Goal: Task Accomplishment & Management: Manage account settings

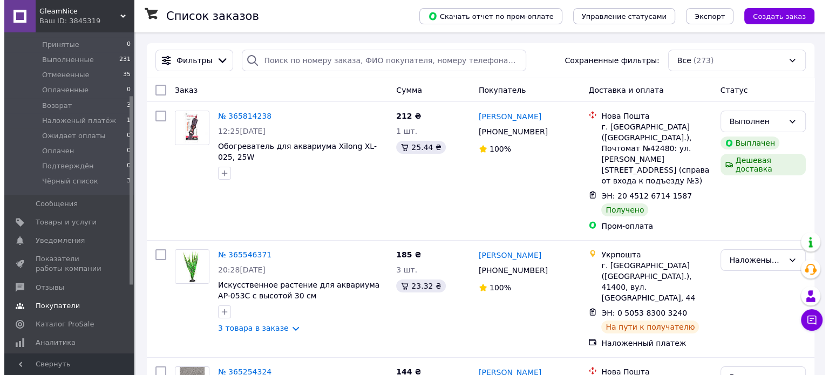
scroll to position [108, 0]
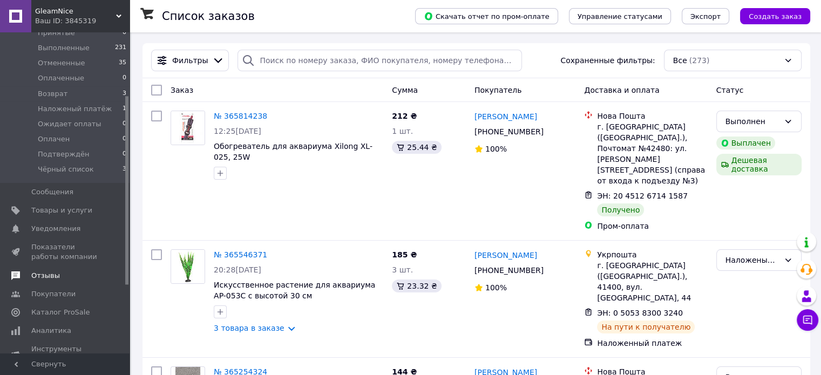
click at [48, 277] on span "Отзывы" at bounding box center [45, 276] width 29 height 10
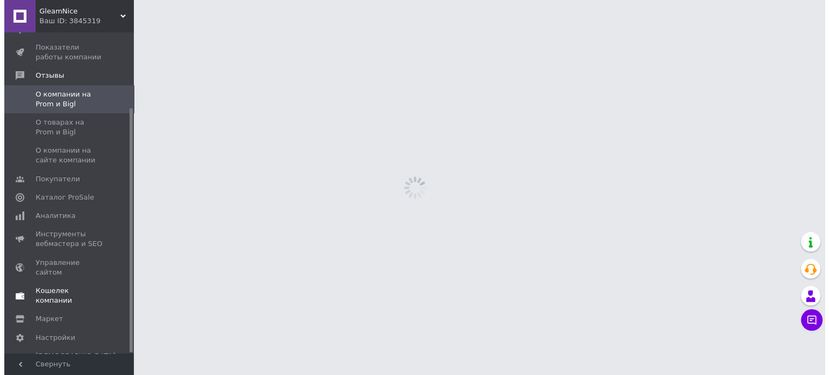
scroll to position [99, 0]
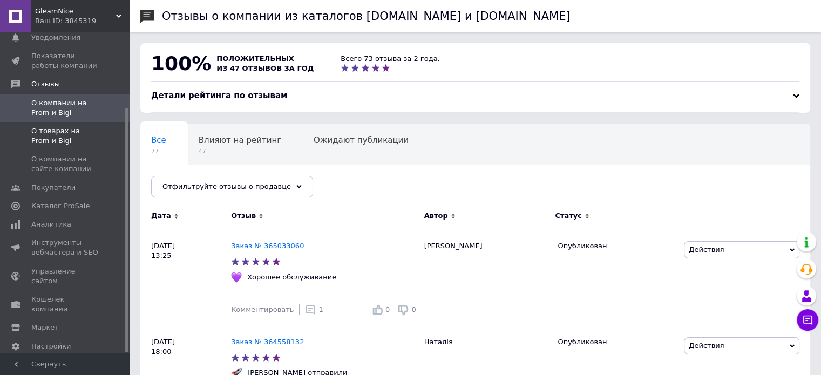
click at [51, 126] on span "О товарах на Prom и Bigl" at bounding box center [65, 135] width 69 height 19
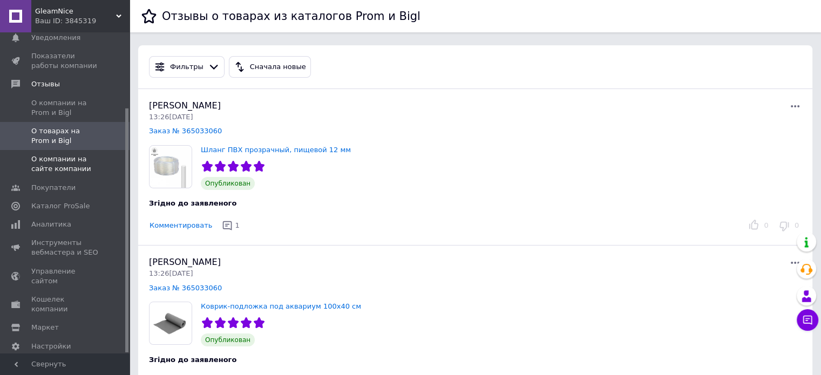
click at [49, 154] on span "О компании на сайте компании" at bounding box center [65, 163] width 69 height 19
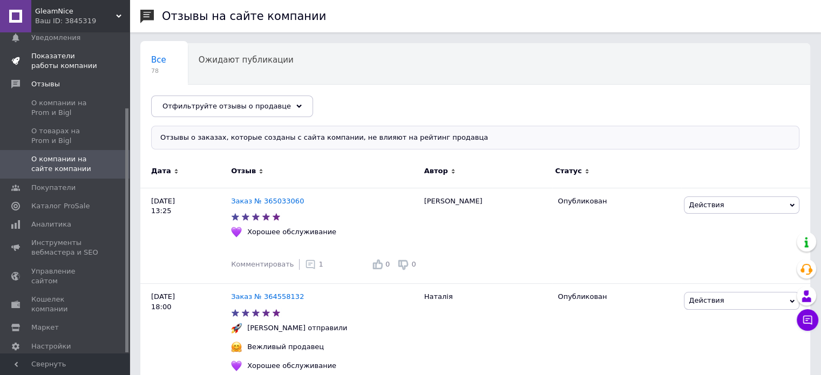
click at [57, 55] on span "Показатели работы компании" at bounding box center [65, 60] width 69 height 19
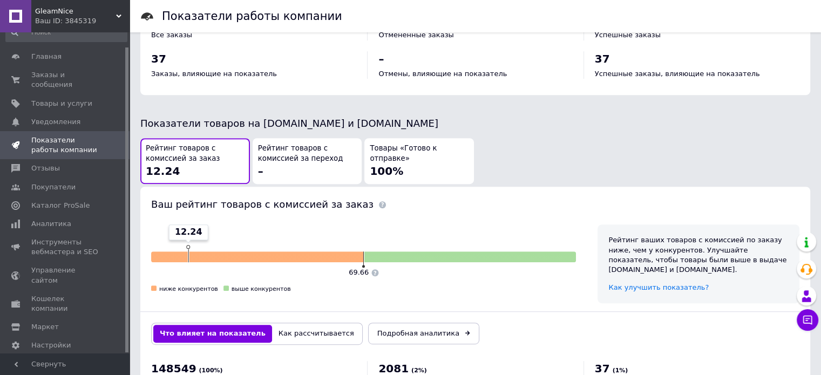
scroll to position [580, 0]
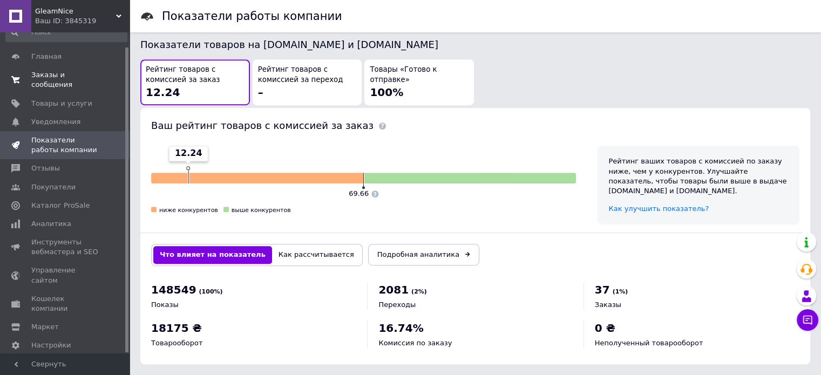
click at [65, 76] on span "Заказы и сообщения" at bounding box center [65, 79] width 69 height 19
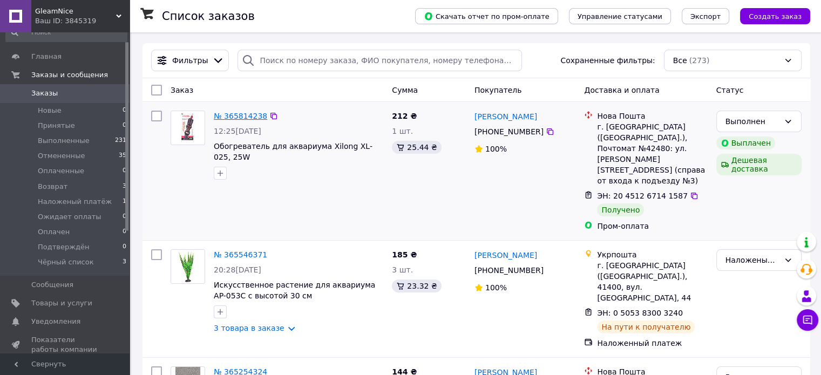
click at [231, 116] on link "№ 365814238" at bounding box center [240, 116] width 53 height 9
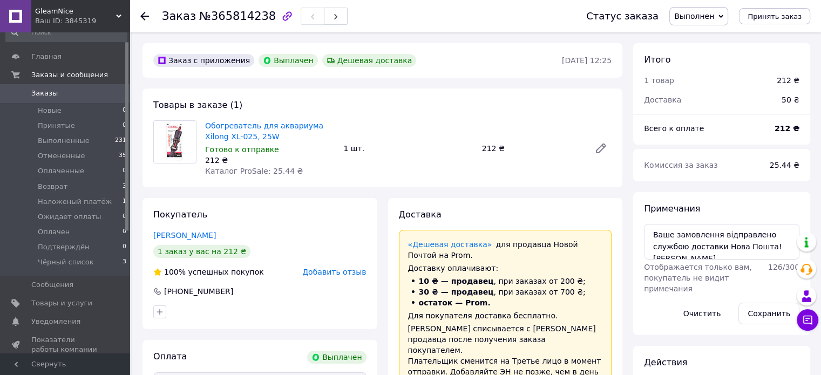
scroll to position [112, 0]
click at [706, 64] on div "Итого" at bounding box center [721, 60] width 155 height 12
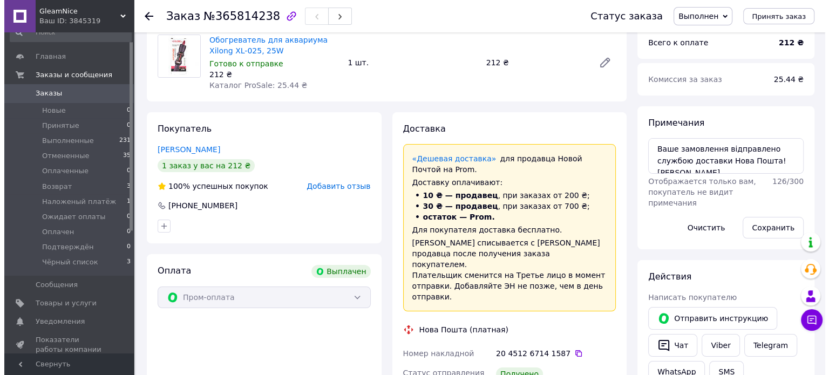
scroll to position [54, 0]
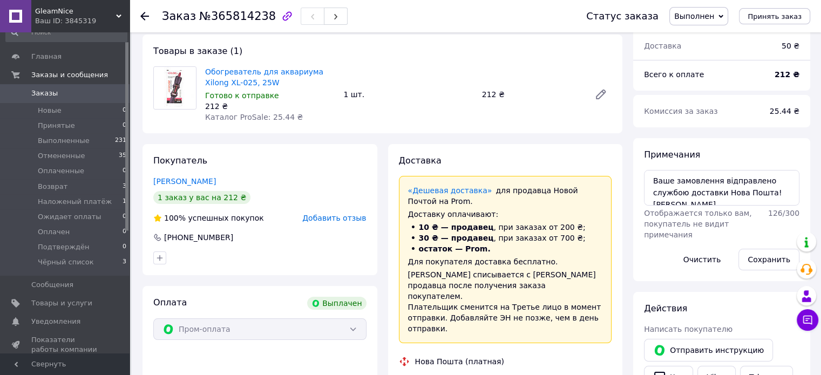
click at [354, 222] on div "Покупатель Рассказова Анна 1 заказ у вас на 212 ₴ 100% успешных покупок Добавит…" at bounding box center [260, 209] width 235 height 131
click at [353, 218] on span "Добавить отзыв" at bounding box center [334, 218] width 64 height 9
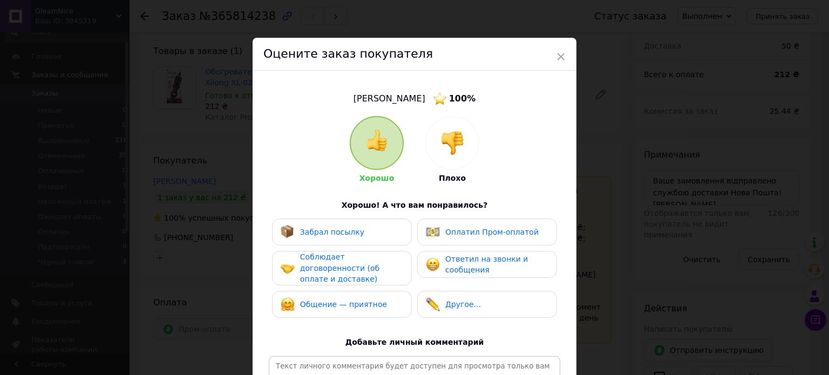
click at [352, 229] on span "Забрал посылку" at bounding box center [332, 232] width 64 height 9
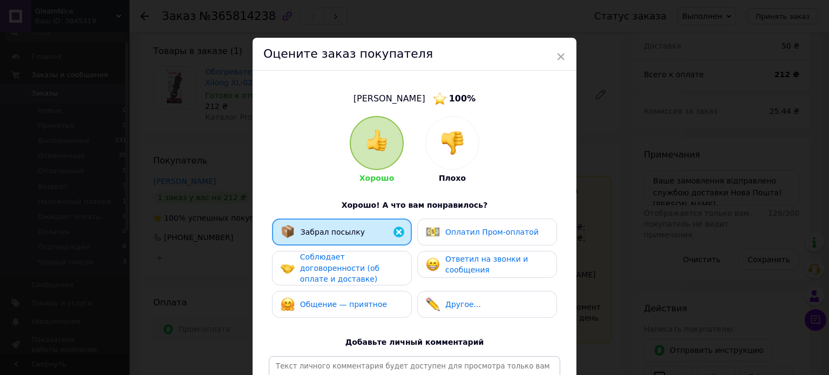
click at [368, 270] on span "Соблюдает договоренности (об оплате и доставке)" at bounding box center [339, 268] width 79 height 31
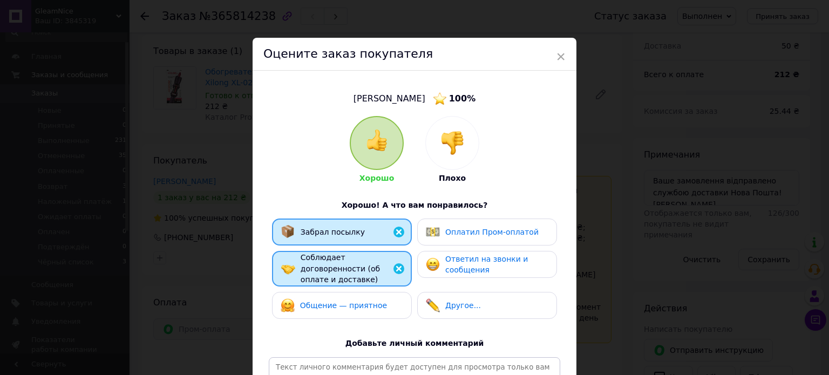
drag, startPoint x: 385, startPoint y: 294, endPoint x: 471, endPoint y: 293, distance: 85.8
click at [385, 299] on div "Общение — приятное" at bounding box center [342, 306] width 123 height 14
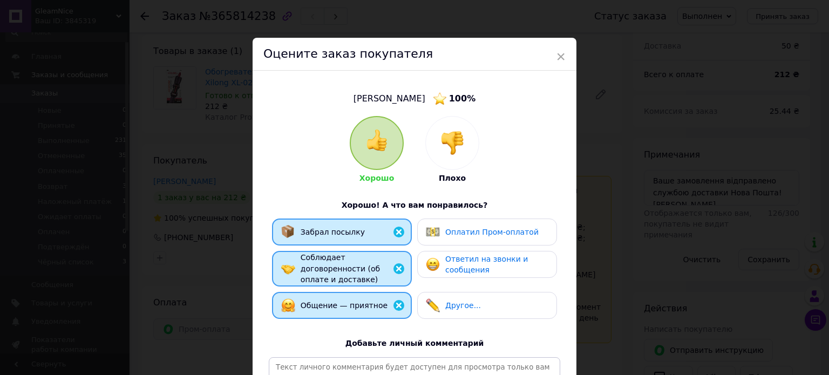
drag, startPoint x: 462, startPoint y: 300, endPoint x: 475, endPoint y: 276, distance: 27.8
click at [462, 301] on span "Другое..." at bounding box center [463, 305] width 36 height 9
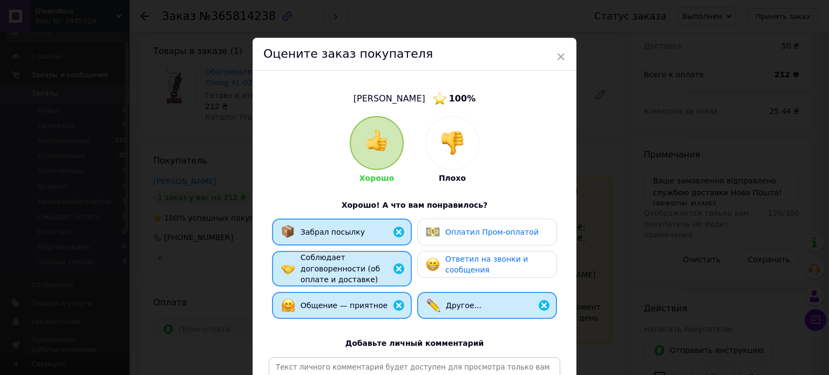
click at [477, 260] on span "Ответил на звонки и сообщения" at bounding box center [486, 265] width 83 height 20
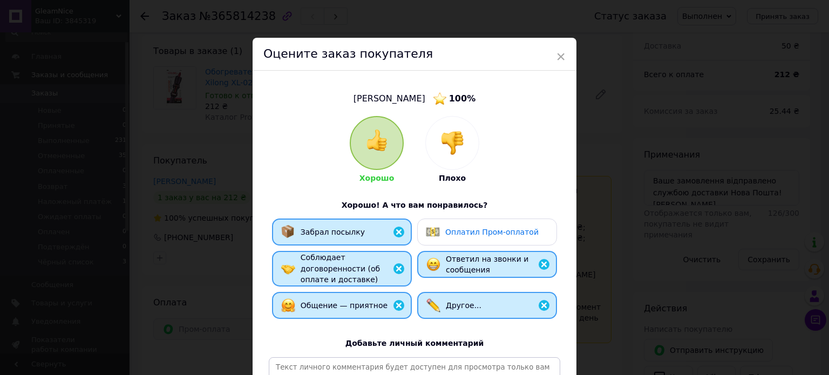
click at [485, 229] on span "Оплатил Пром-оплатой" at bounding box center [491, 232] width 93 height 9
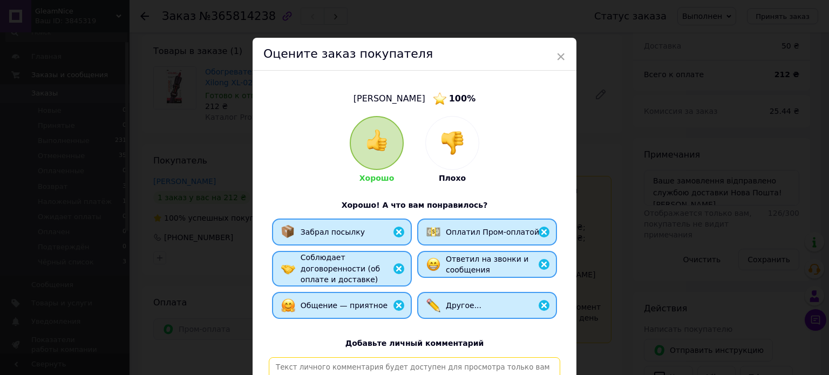
paste textarea "Радимо, як відповідального та порядного покупця. Замовлення, сплачене ПромОплат…"
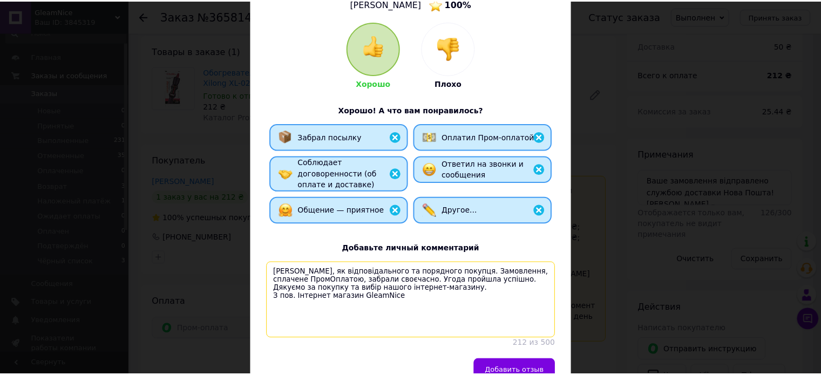
scroll to position [152, 0]
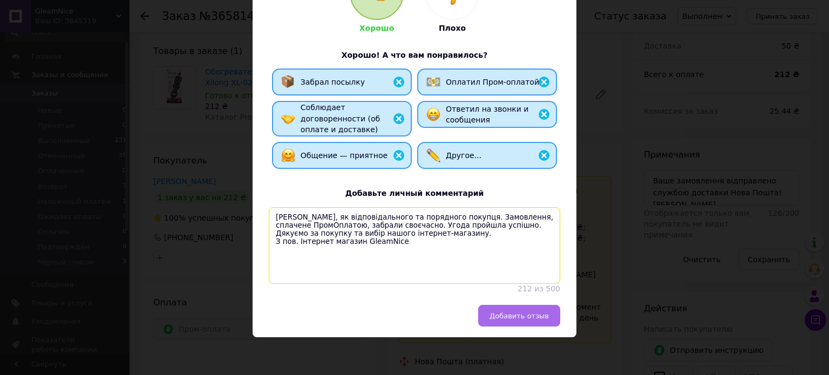
type textarea "Радимо, як відповідального та порядного покупця. Замовлення, сплачене ПромОплат…"
click at [529, 315] on span "Добавить отзыв" at bounding box center [519, 316] width 59 height 8
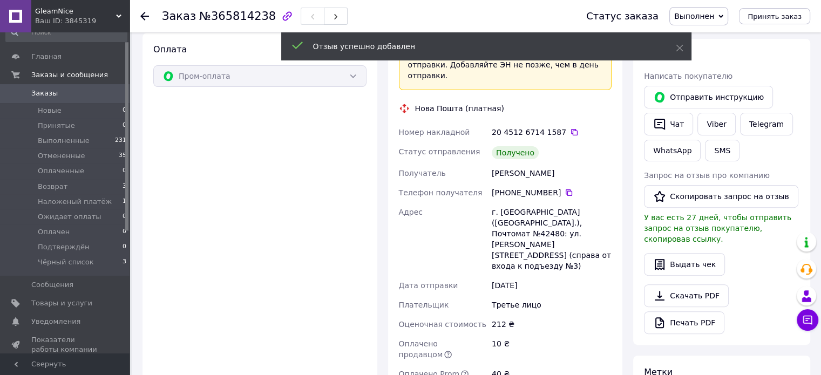
scroll to position [324, 0]
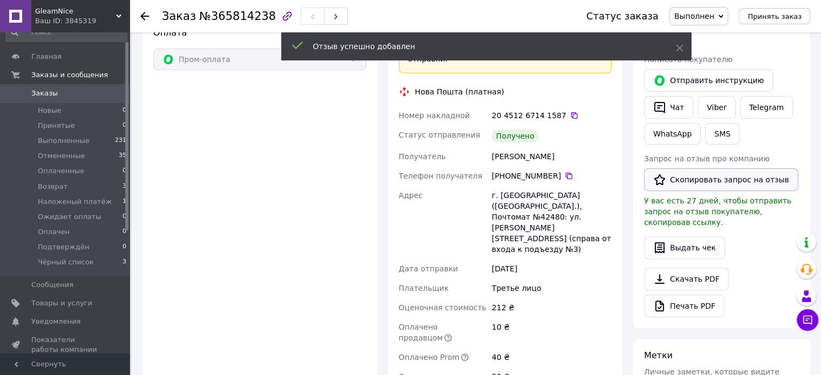
click at [707, 175] on button "Скопировать запрос на отзыв" at bounding box center [721, 179] width 154 height 23
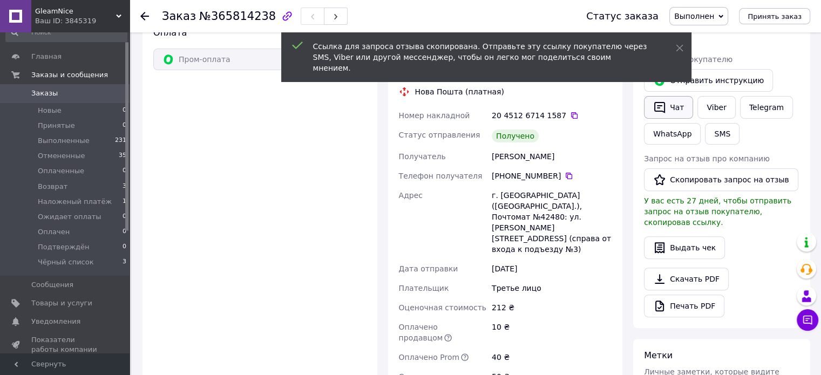
click at [674, 106] on button "Чат" at bounding box center [668, 107] width 49 height 23
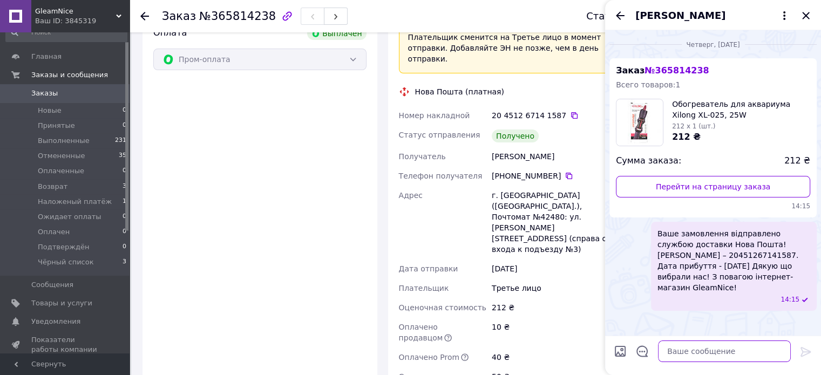
click at [715, 356] on textarea at bounding box center [724, 352] width 133 height 22
paste textarea "Вас вітає Інтернет-магазин GleamNice. Залишіть, будь ласка, відгук про наш мага…"
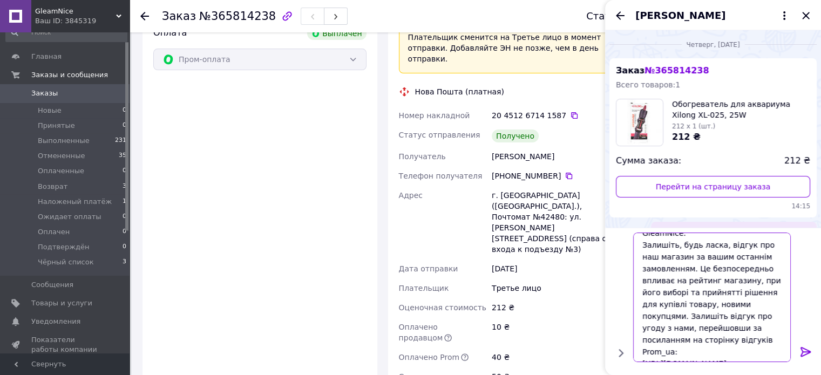
scroll to position [11, 0]
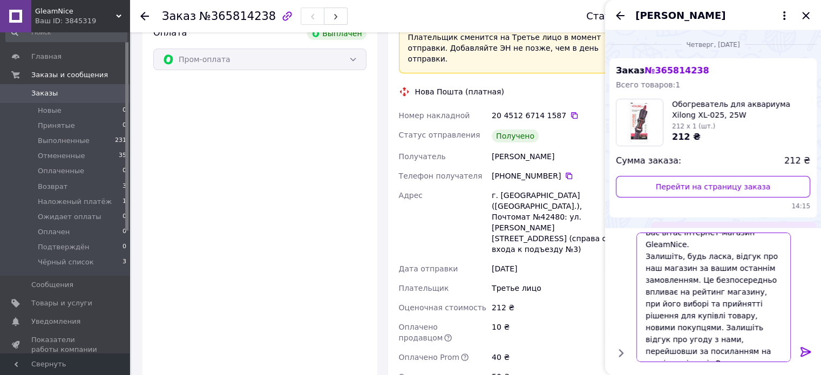
type textarea "Вас вітає Інтернет-магазин GleamNice. Залишіть, будь ласка, відгук про наш мага…"
click at [803, 354] on icon at bounding box center [806, 352] width 13 height 13
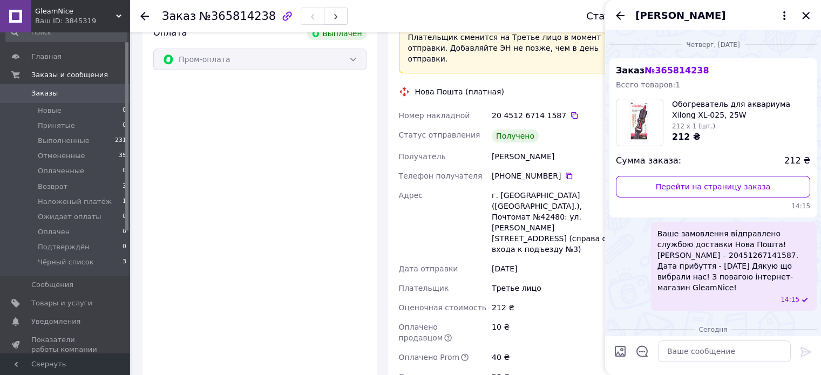
scroll to position [241, 0]
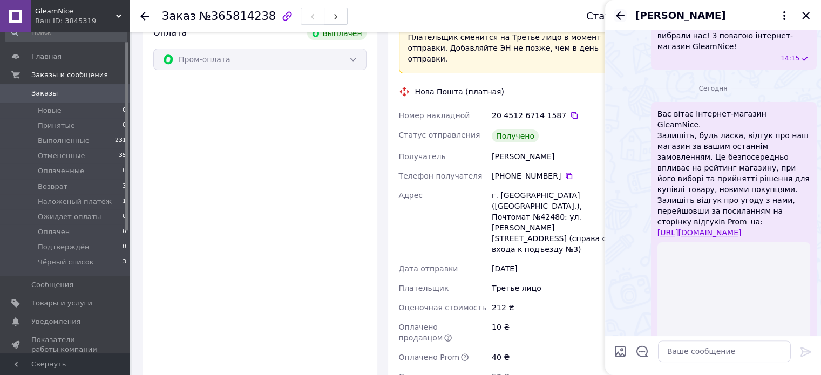
click at [620, 15] on icon "Назад" at bounding box center [620, 15] width 13 height 13
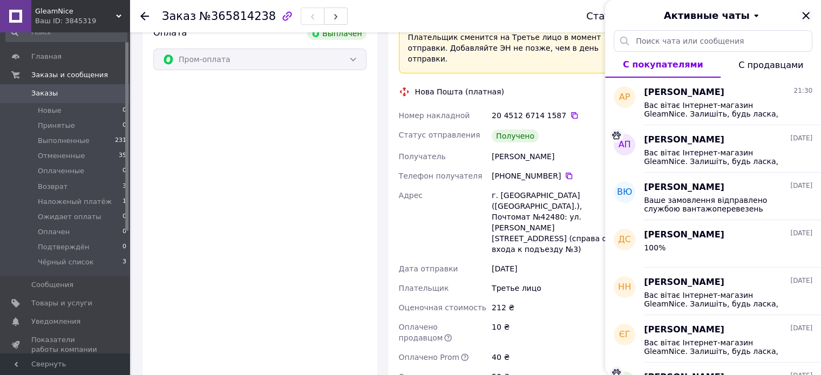
drag, startPoint x: 805, startPoint y: 15, endPoint x: 793, endPoint y: 17, distance: 12.5
click at [805, 15] on icon "Закрыть" at bounding box center [805, 15] width 7 height 7
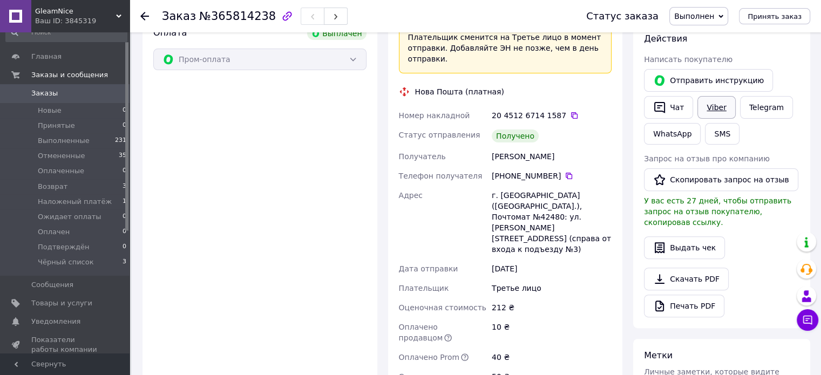
click at [713, 112] on link "Viber" at bounding box center [717, 107] width 38 height 23
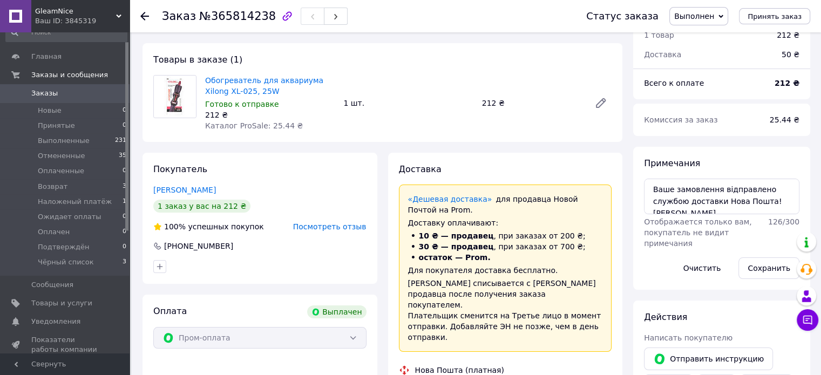
scroll to position [0, 0]
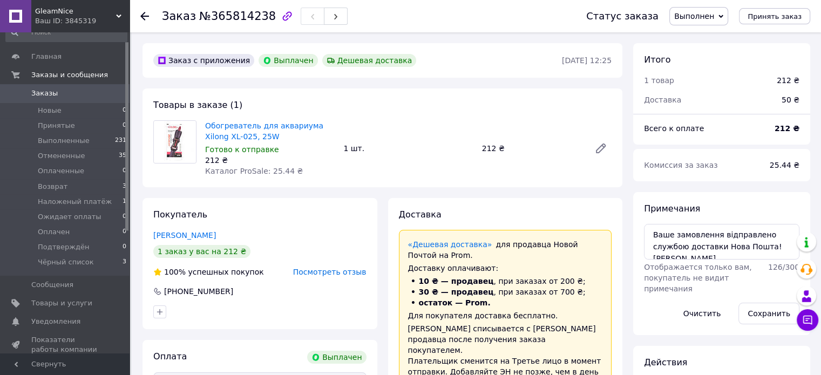
click at [55, 94] on span "Заказы" at bounding box center [65, 94] width 69 height 10
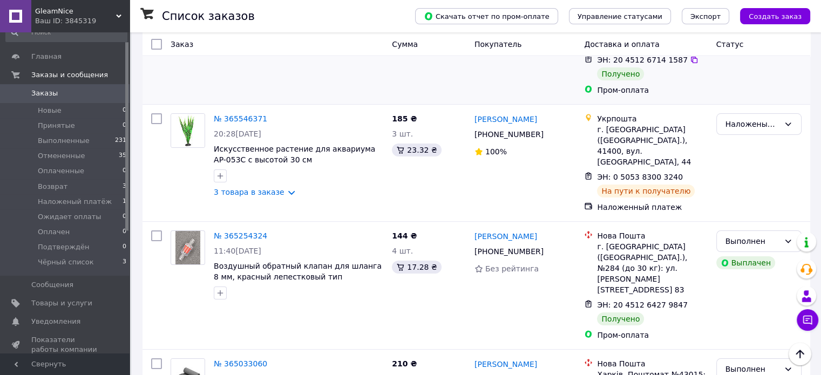
scroll to position [162, 0]
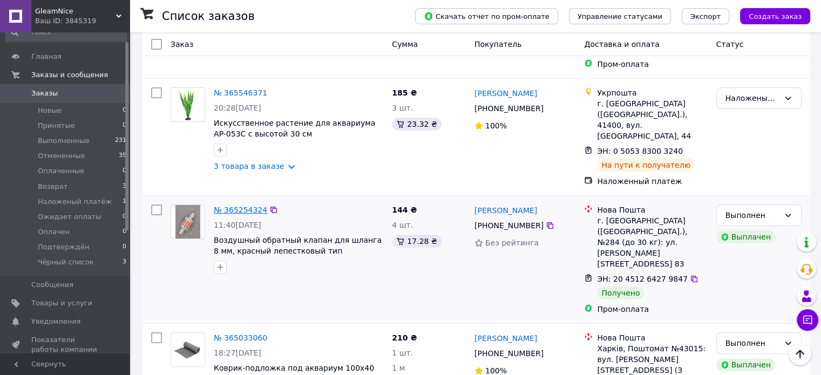
click at [232, 206] on link "№ 365254324" at bounding box center [240, 210] width 53 height 9
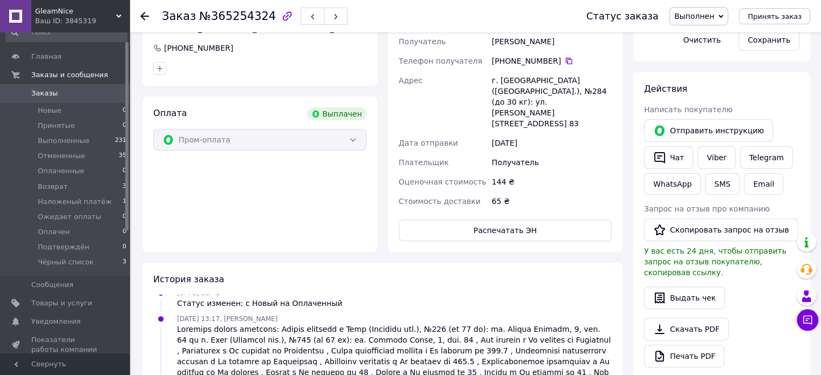
scroll to position [280, 0]
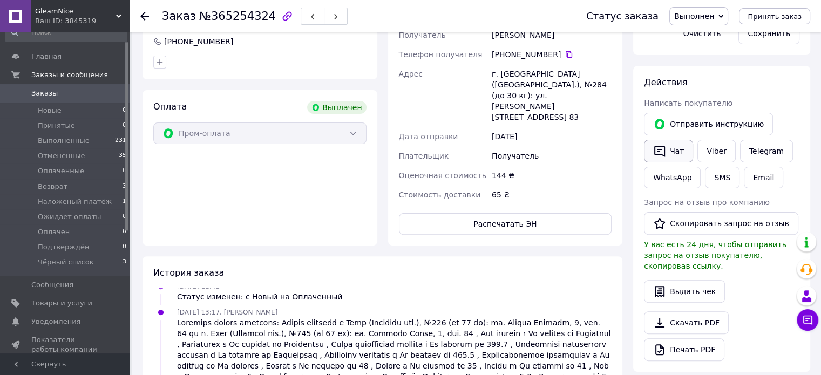
click at [679, 143] on button "Чат" at bounding box center [668, 151] width 49 height 23
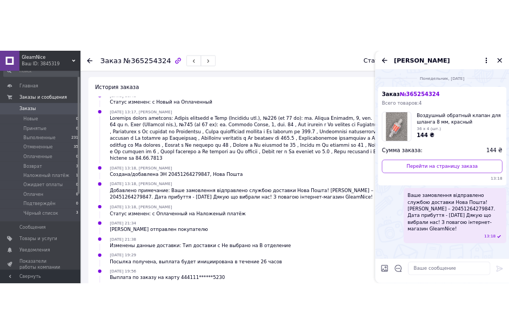
scroll to position [496, 0]
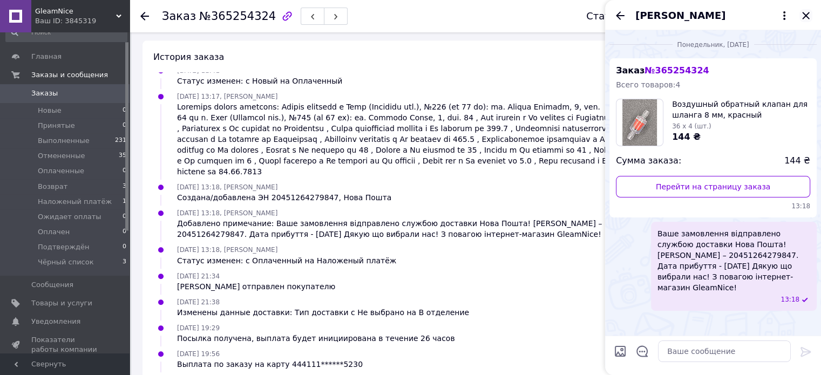
click at [809, 13] on icon "Закрыть" at bounding box center [805, 15] width 7 height 7
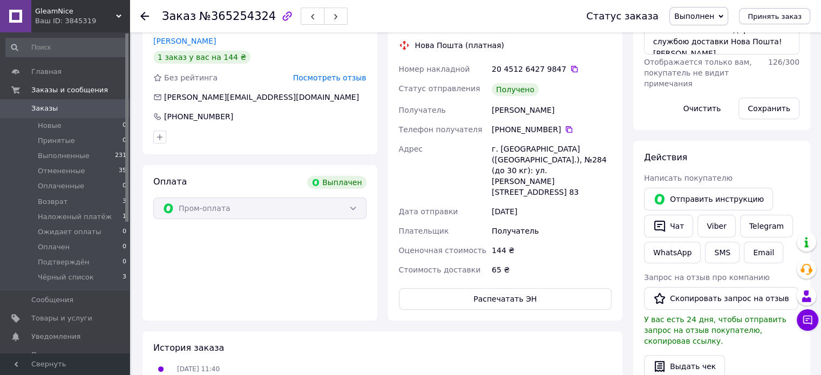
scroll to position [182, 0]
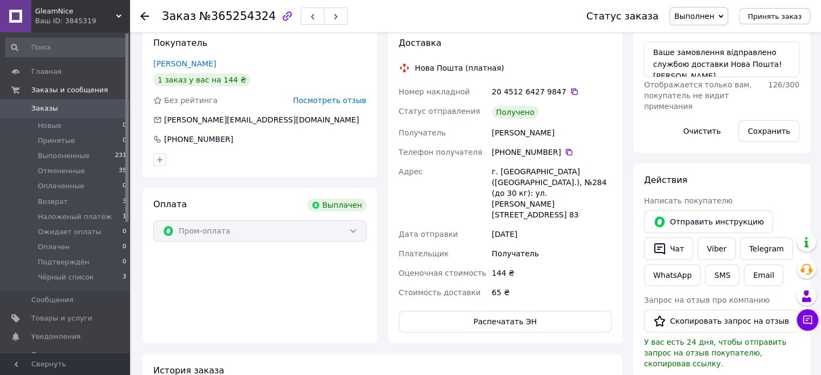
click at [72, 104] on span "Заказы" at bounding box center [65, 109] width 69 height 10
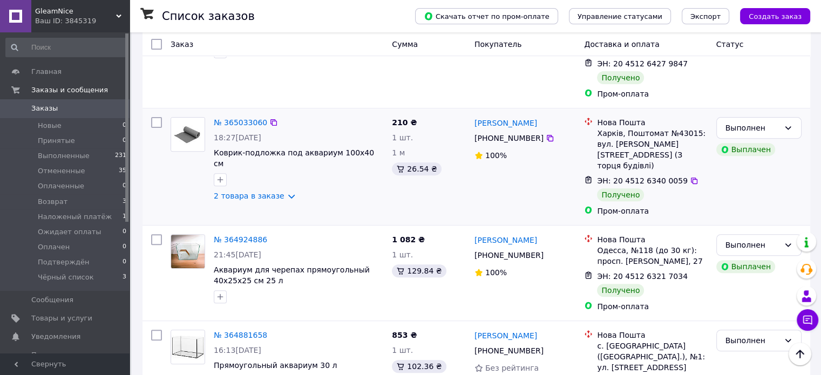
scroll to position [432, 0]
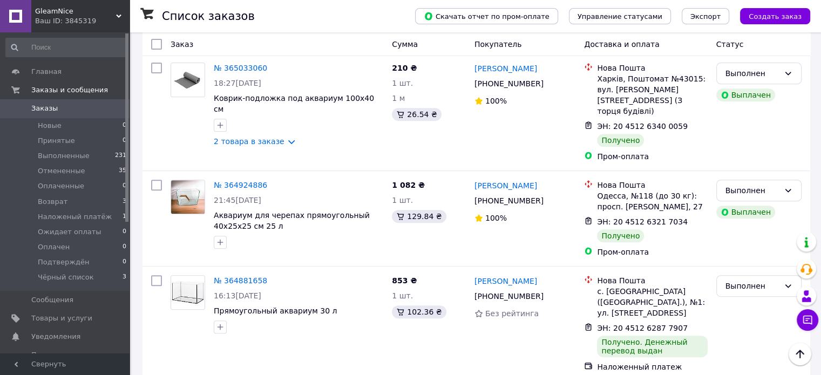
click at [75, 111] on span "Заказы" at bounding box center [65, 109] width 69 height 10
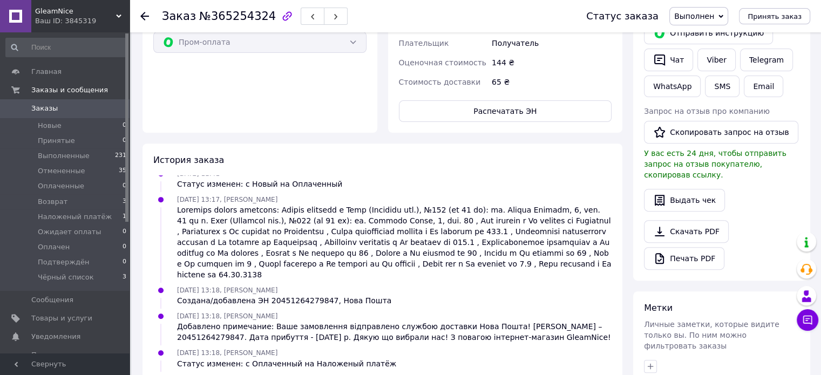
scroll to position [378, 0]
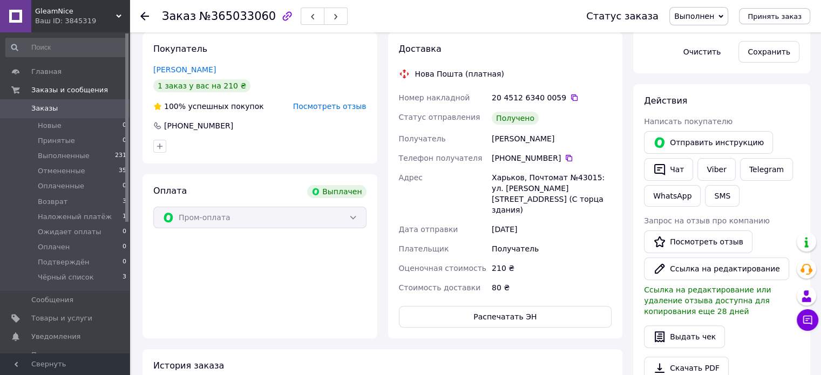
scroll to position [270, 0]
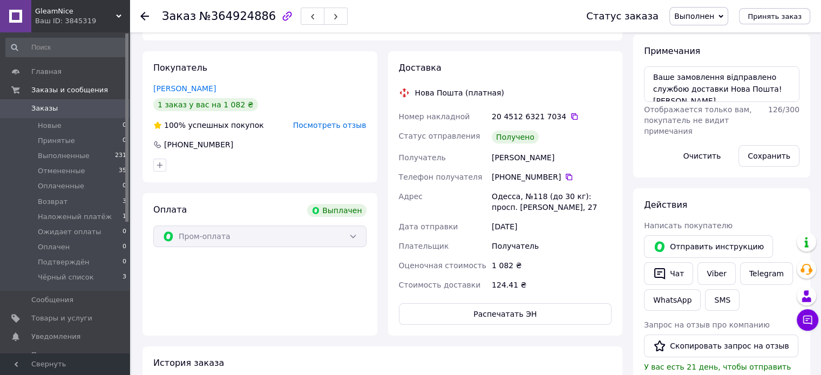
scroll to position [162, 0]
